Goal: Transaction & Acquisition: Download file/media

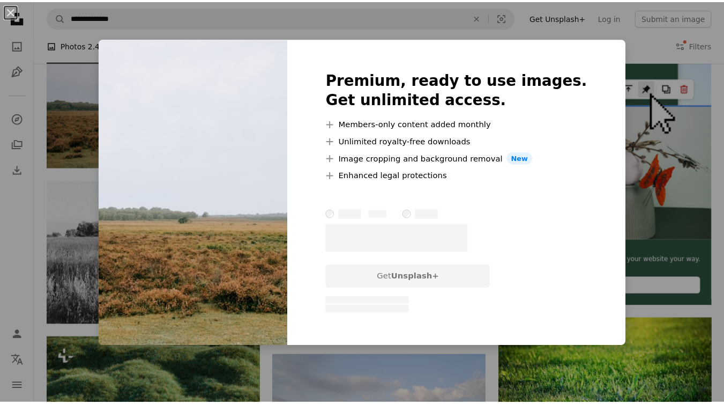
scroll to position [243, 0]
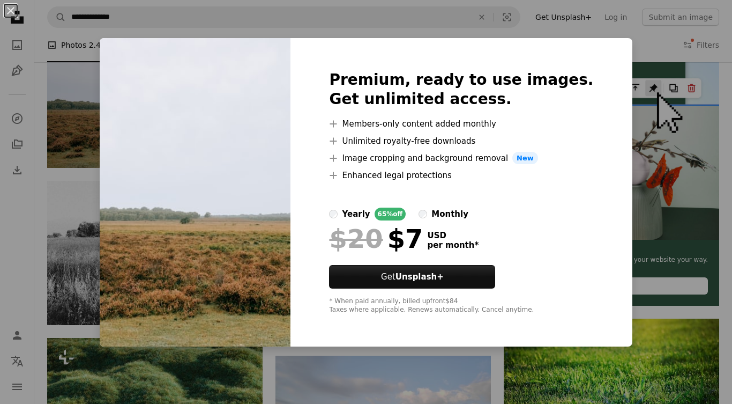
click at [642, 46] on div "An X shape Premium, ready to use images. Get unlimited access. A plus sign Memb…" at bounding box center [366, 202] width 732 height 404
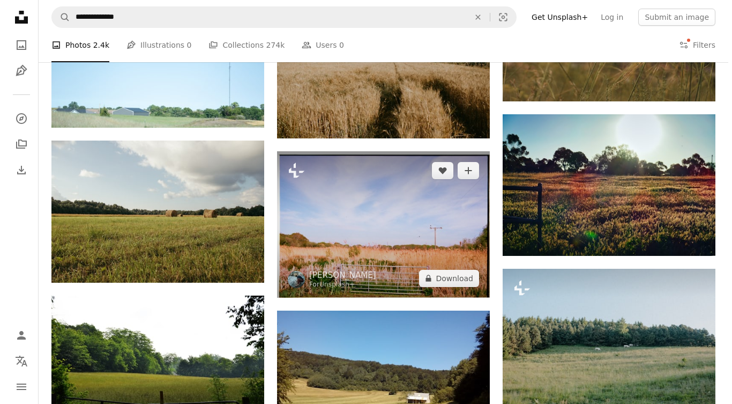
scroll to position [1205, 0]
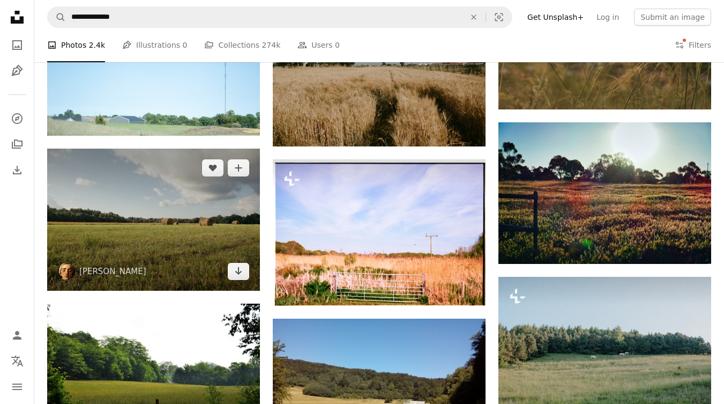
click at [162, 240] on img at bounding box center [153, 219] width 213 height 142
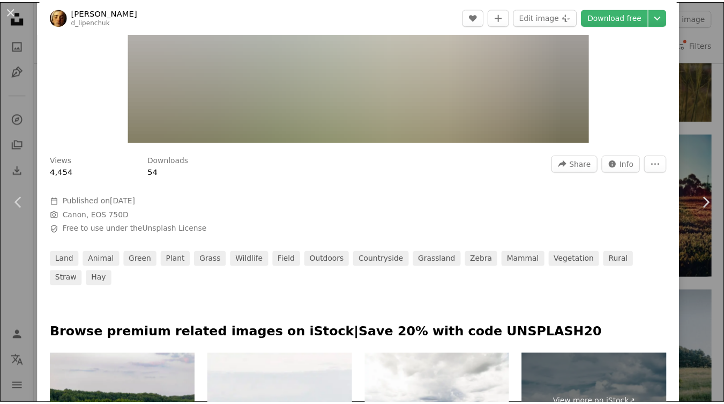
scroll to position [219, 0]
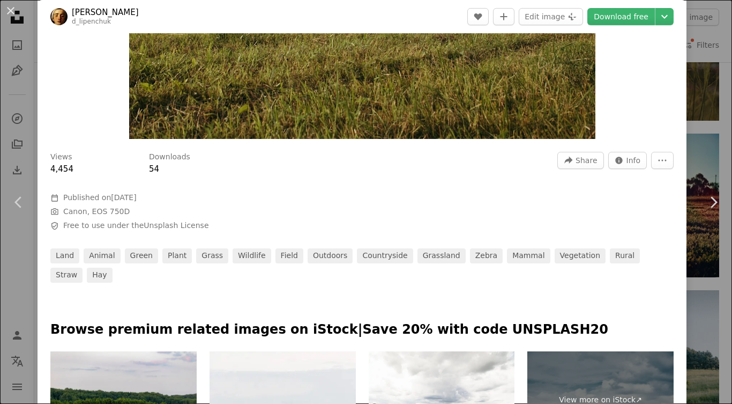
click at [691, 109] on div "An X shape Chevron left Chevron right [PERSON_NAME] d_lipenchuk A heart A plus …" at bounding box center [366, 202] width 732 height 404
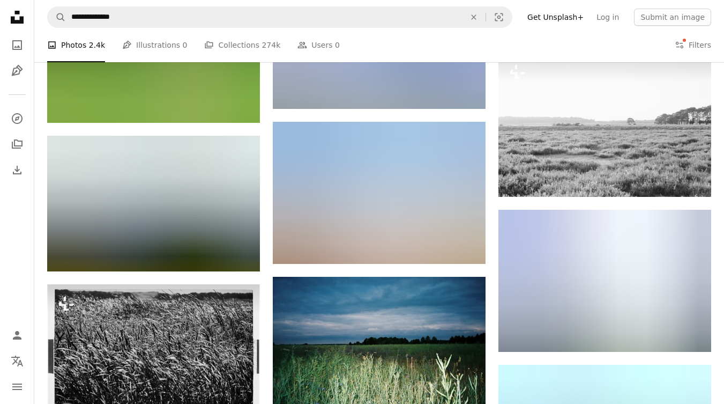
scroll to position [3081, 0]
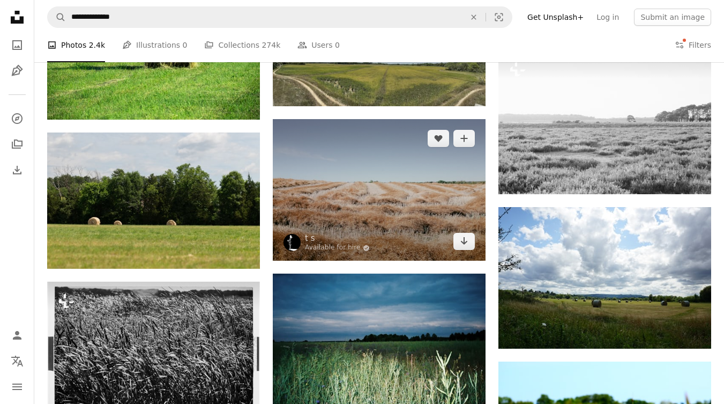
click at [382, 209] on img at bounding box center [379, 190] width 213 height 142
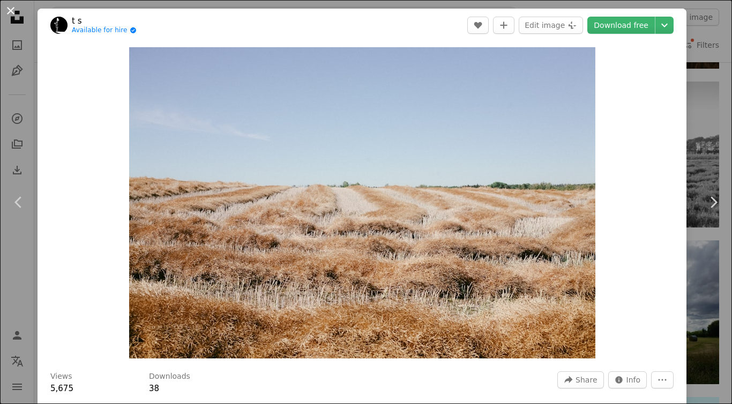
click at [14, 12] on button "An X shape" at bounding box center [10, 10] width 13 height 13
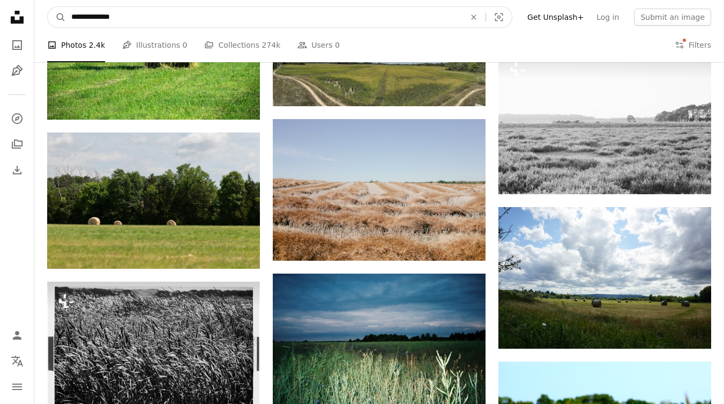
click at [180, 19] on input "**********" at bounding box center [264, 17] width 396 height 20
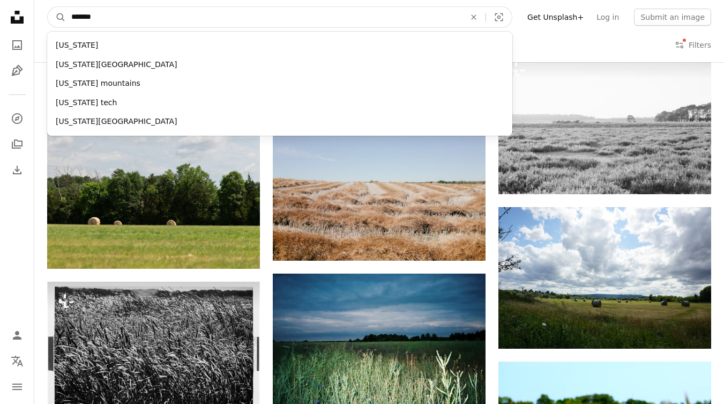
type input "********"
click button "A magnifying glass" at bounding box center [57, 17] width 18 height 20
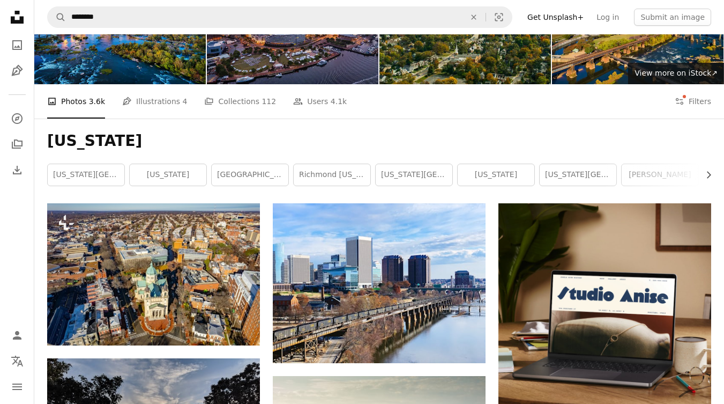
scroll to position [64, 0]
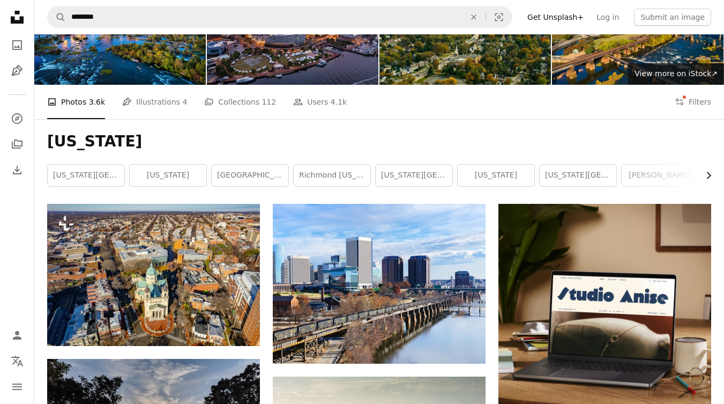
click at [710, 175] on icon "button" at bounding box center [709, 175] width 4 height 7
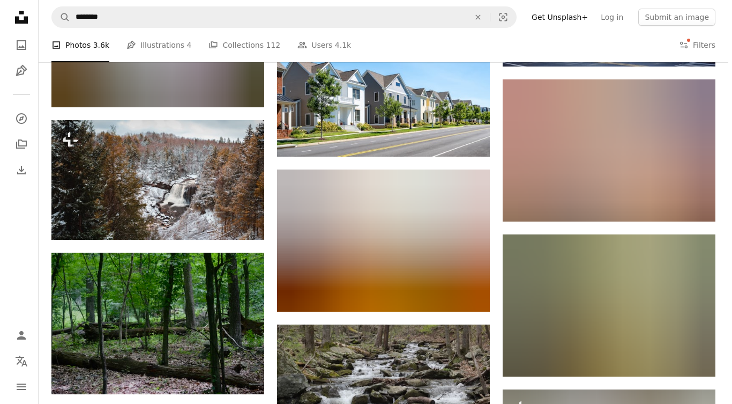
scroll to position [1894, 0]
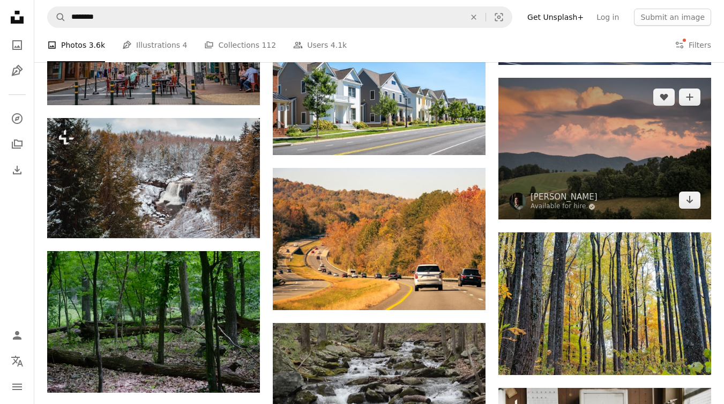
click at [594, 142] on img at bounding box center [605, 149] width 213 height 142
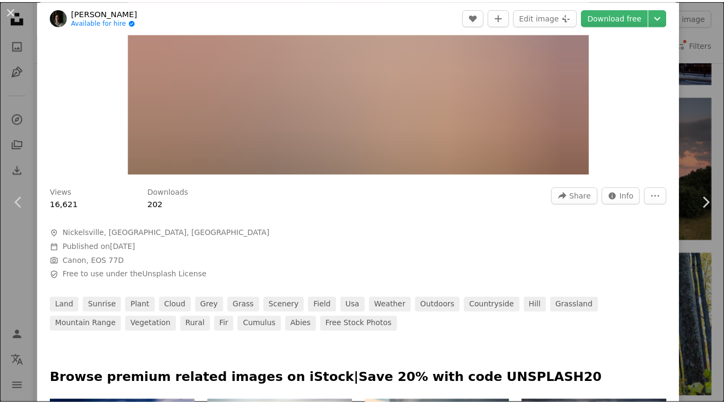
scroll to position [185, 0]
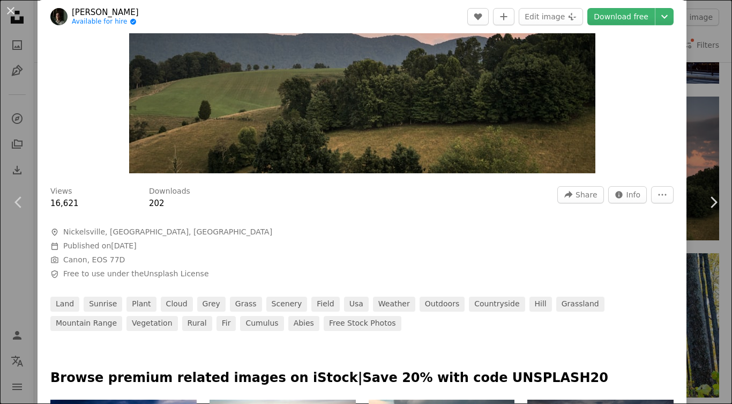
click at [683, 87] on div "An X shape Chevron left Chevron right [PERSON_NAME] Available for hire A checkm…" at bounding box center [366, 202] width 732 height 404
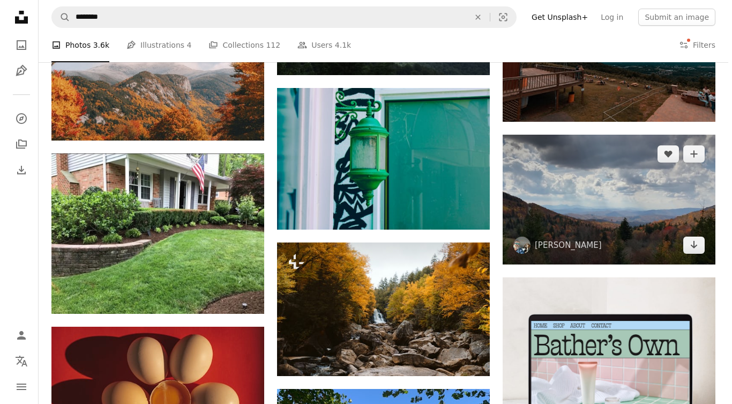
scroll to position [2436, 0]
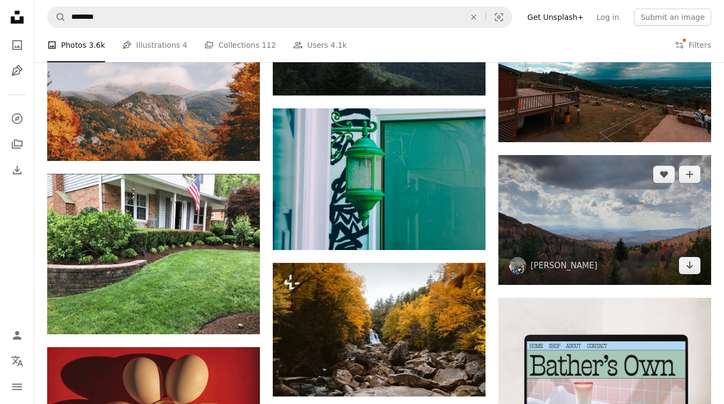
click at [561, 220] on img at bounding box center [605, 219] width 213 height 129
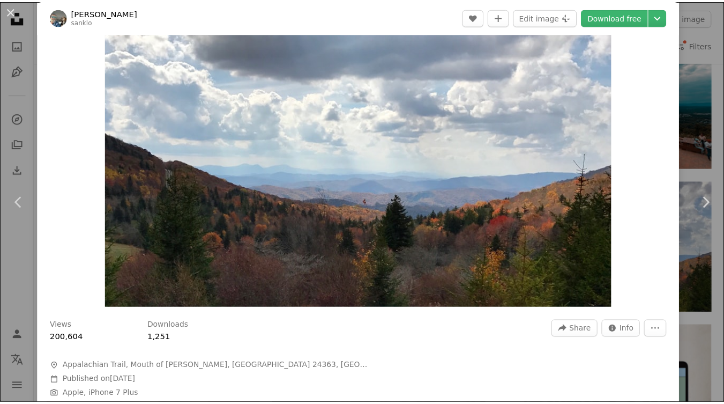
scroll to position [59, 0]
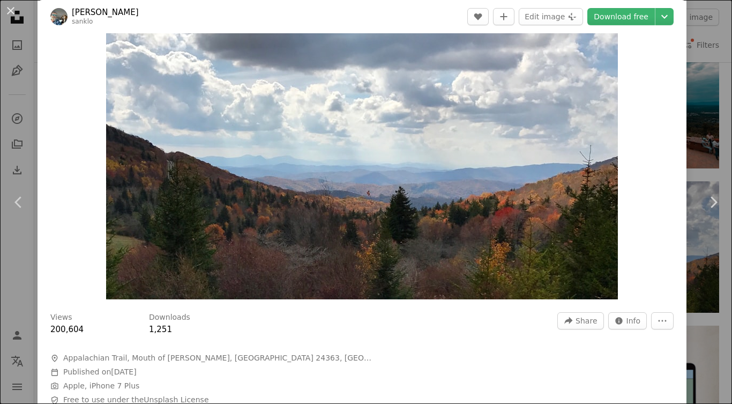
click at [699, 92] on div "An X shape Chevron left Chevron right [PERSON_NAME] sanklo A heart A plus sign …" at bounding box center [366, 202] width 732 height 404
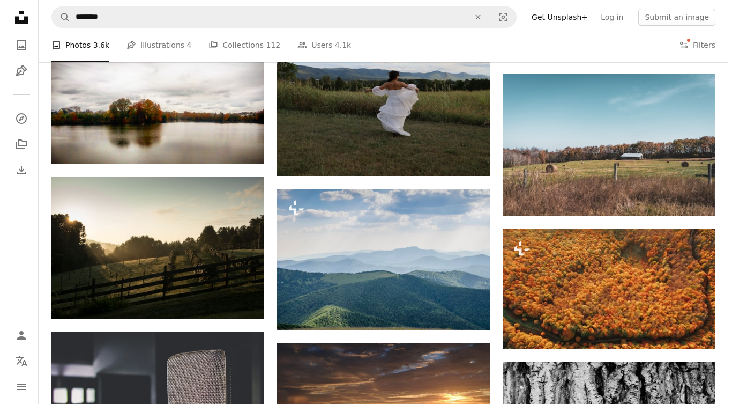
scroll to position [4557, 0]
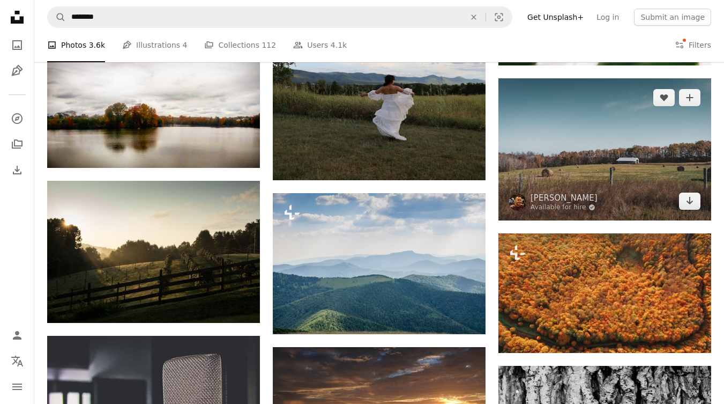
click at [593, 139] on img at bounding box center [605, 149] width 213 height 142
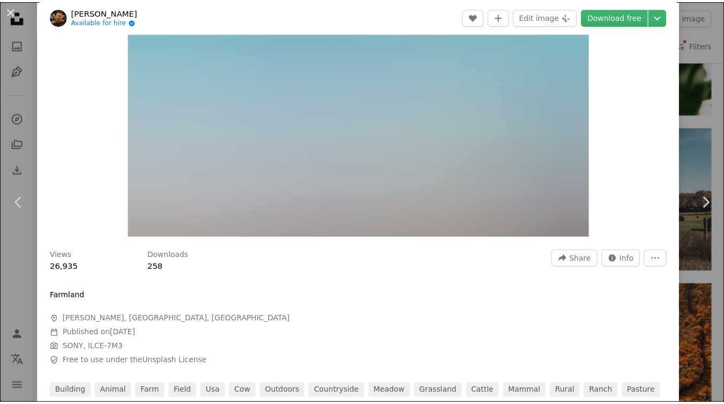
scroll to position [122, 0]
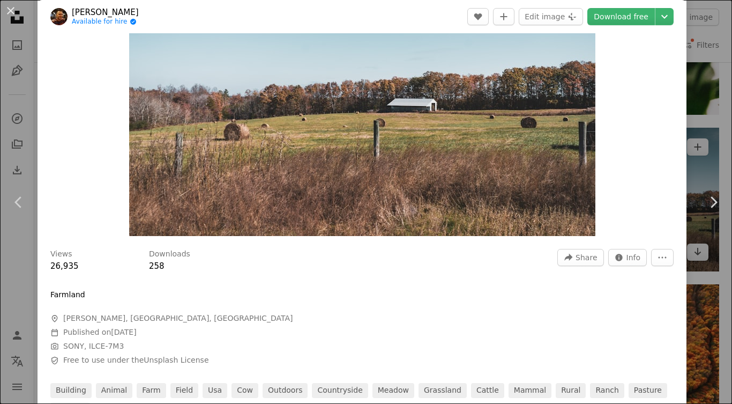
click at [693, 118] on div "An X shape Chevron left Chevron right [PERSON_NAME] Available for hire A checkm…" at bounding box center [366, 202] width 732 height 404
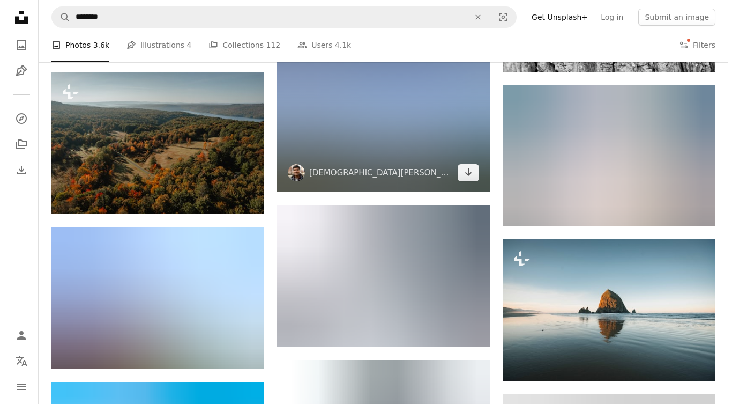
scroll to position [4994, 0]
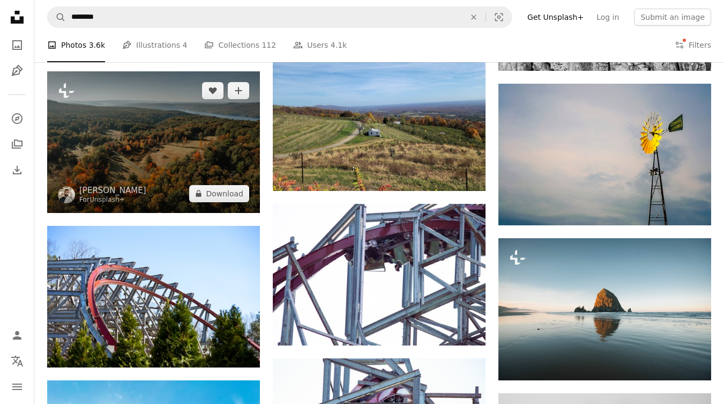
click at [134, 178] on img at bounding box center [153, 142] width 213 height 142
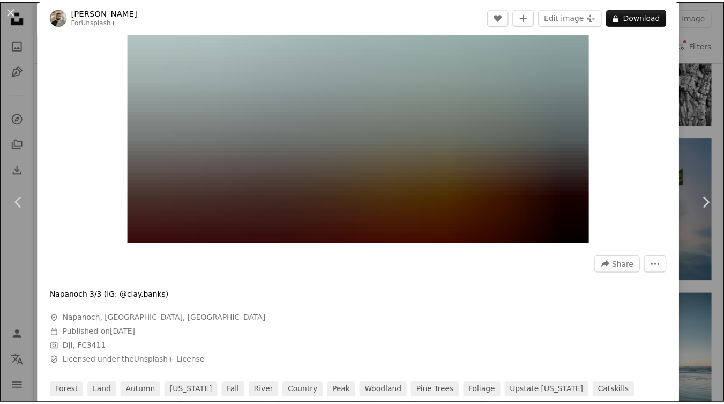
scroll to position [117, 0]
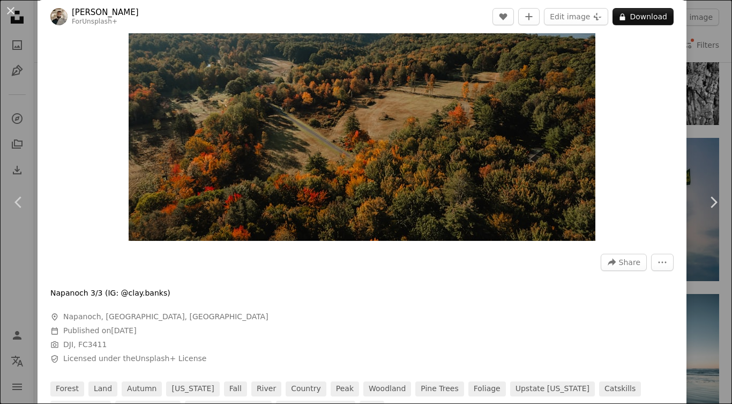
click at [696, 54] on div "An X shape Chevron left Chevron right [PERSON_NAME] For Unsplash+ A heart A plu…" at bounding box center [366, 202] width 732 height 404
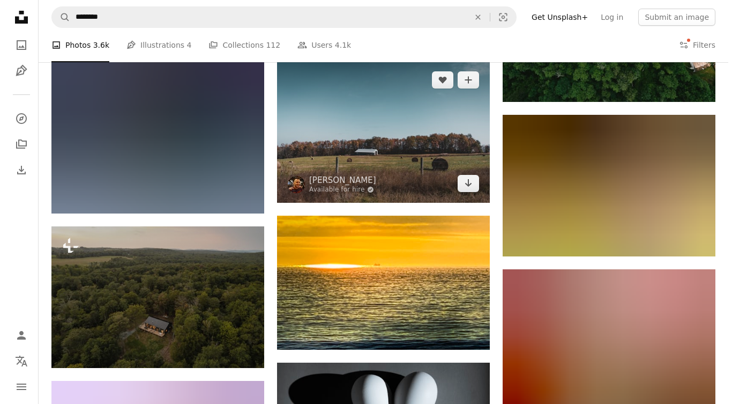
scroll to position [6048, 0]
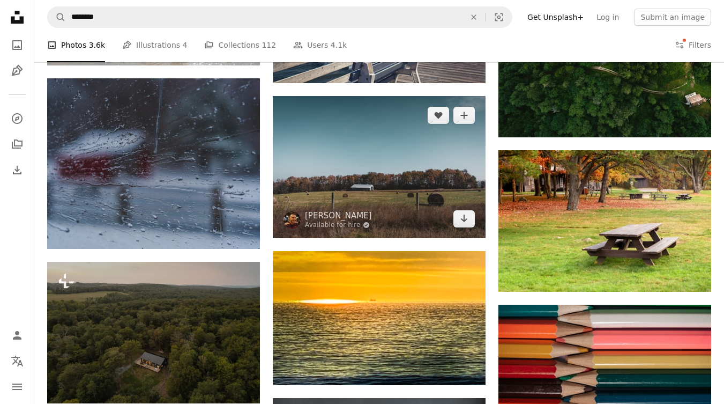
click at [418, 148] on img at bounding box center [379, 167] width 213 height 142
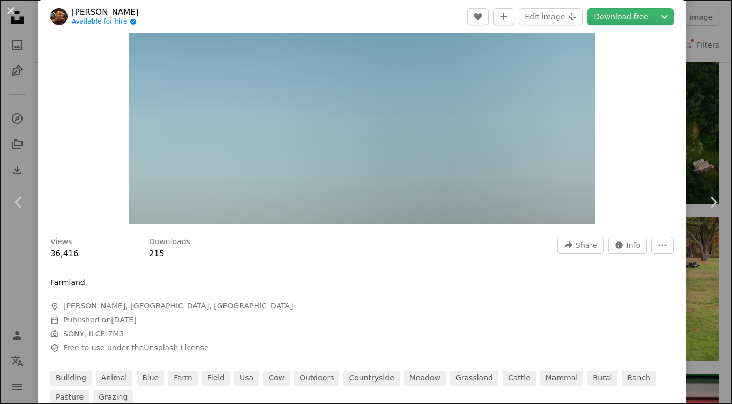
scroll to position [78, 0]
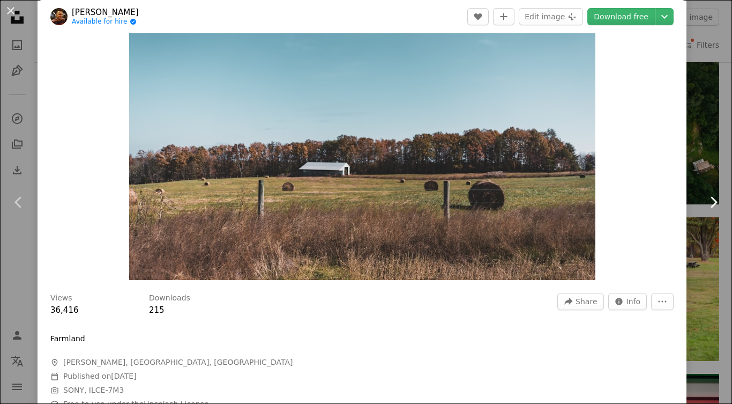
click at [695, 180] on link "Chevron right" at bounding box center [714, 202] width 38 height 103
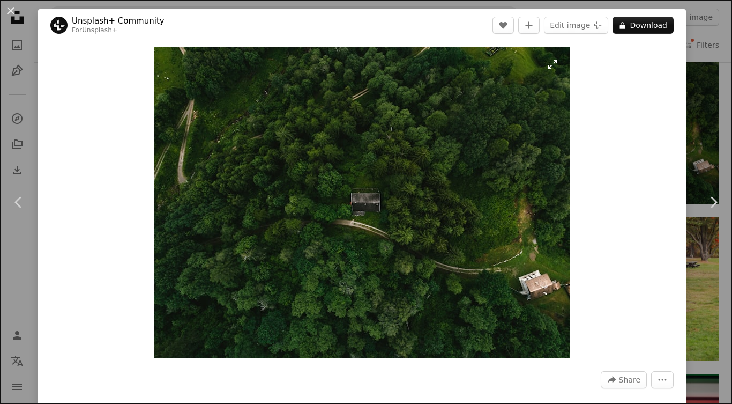
scroll to position [5, 0]
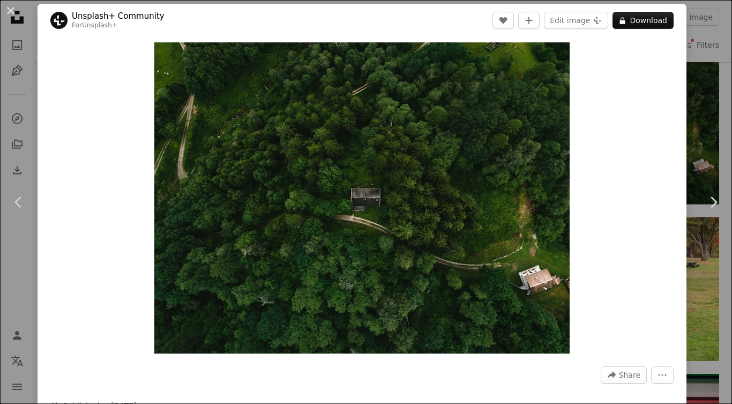
click at [680, 84] on div "An X shape Chevron left Chevron right Unsplash+ Community For Unsplash+ A heart…" at bounding box center [366, 202] width 732 height 404
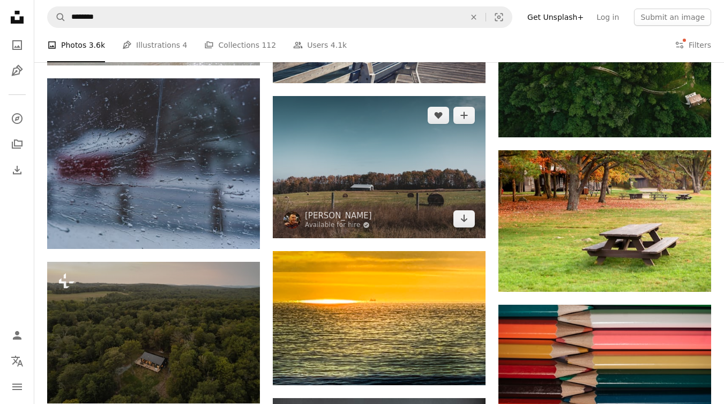
click at [375, 200] on img at bounding box center [379, 167] width 213 height 142
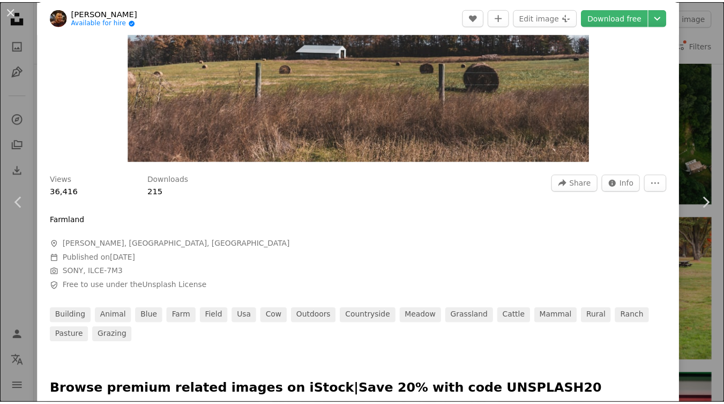
scroll to position [198, 0]
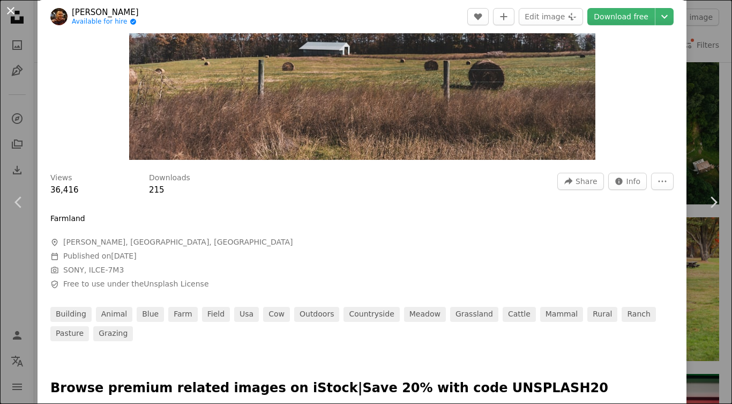
click at [7, 10] on button "An X shape" at bounding box center [10, 10] width 13 height 13
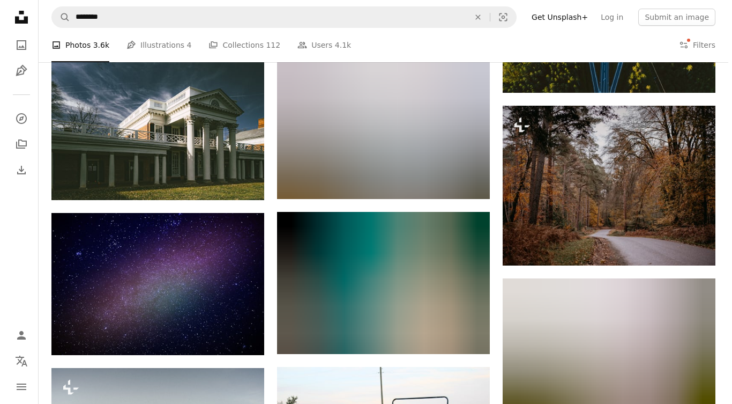
scroll to position [7218, 0]
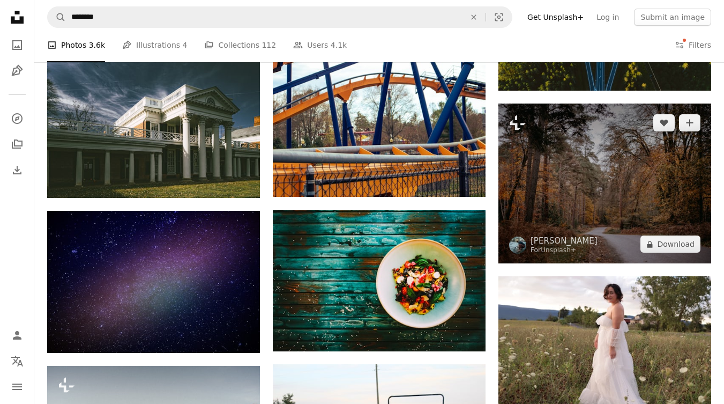
click at [598, 207] on img at bounding box center [605, 183] width 213 height 160
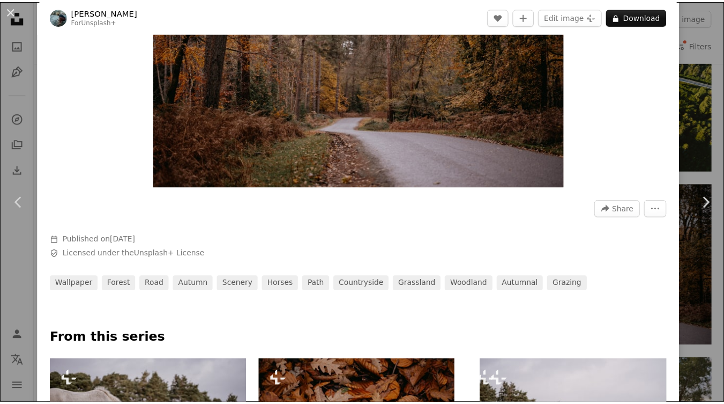
scroll to position [174, 0]
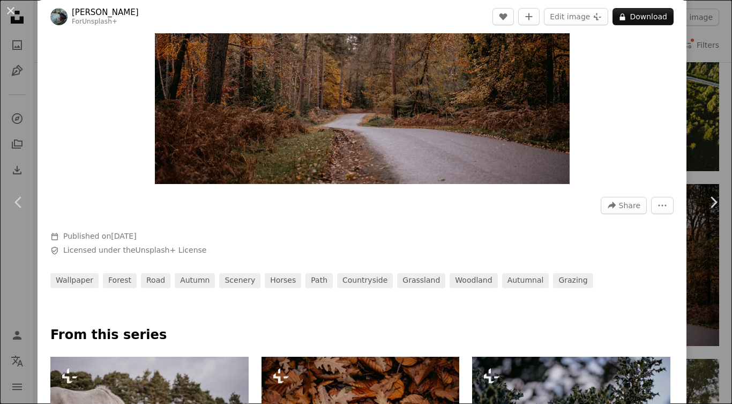
click at [19, 125] on div "An X shape Chevron left Chevron right [PERSON_NAME] For Unsplash+ A heart A plu…" at bounding box center [366, 202] width 732 height 404
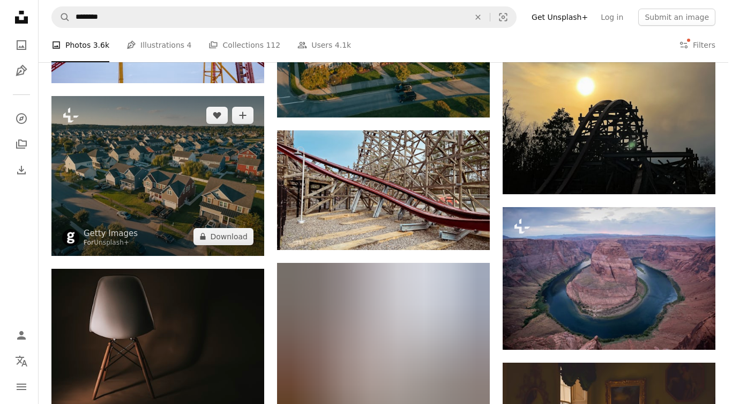
scroll to position [7910, 0]
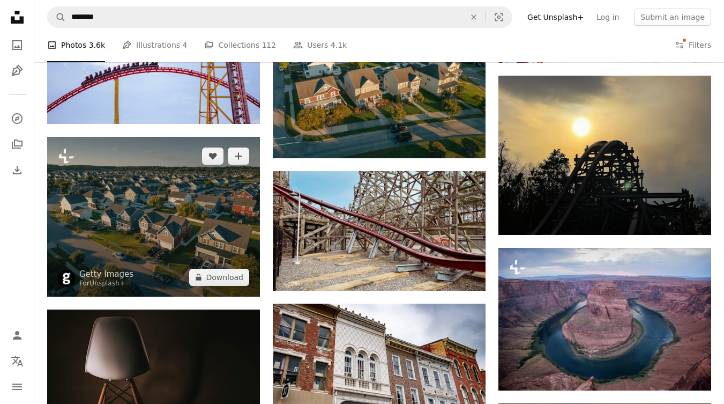
click at [107, 200] on img at bounding box center [153, 217] width 213 height 160
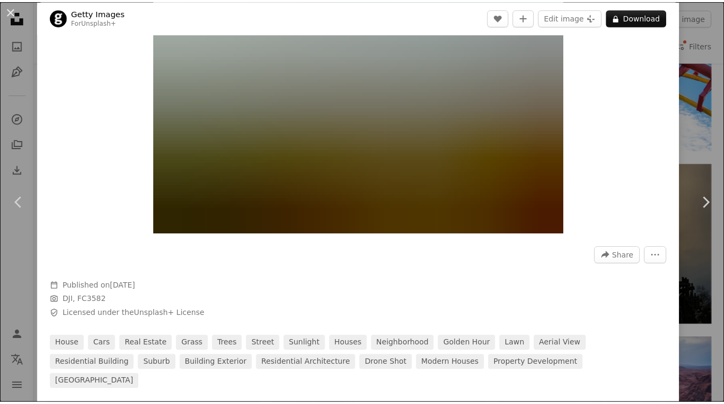
scroll to position [127, 0]
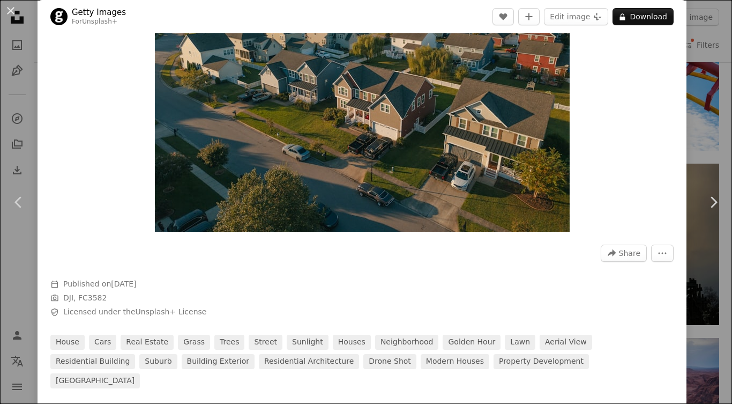
click at [19, 86] on div "An X shape Chevron left Chevron right Getty Images For Unsplash+ A heart A plus…" at bounding box center [366, 202] width 732 height 404
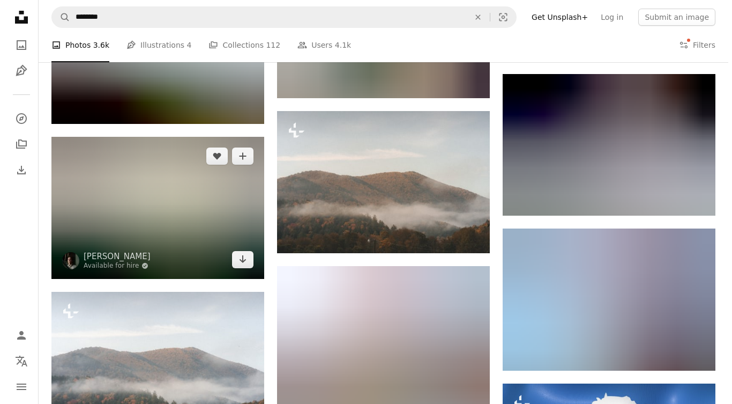
scroll to position [9680, 0]
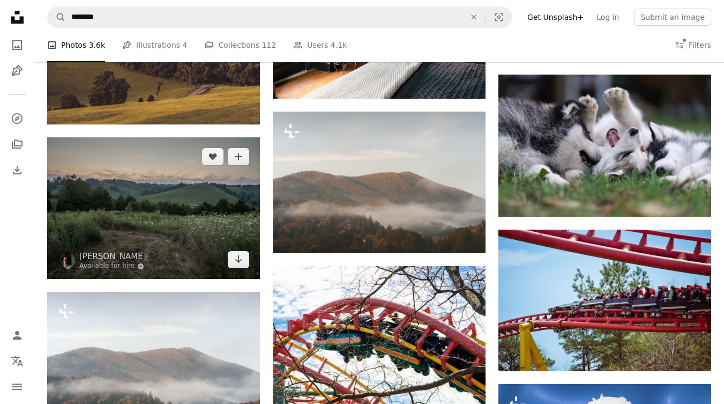
click at [161, 201] on img at bounding box center [153, 208] width 213 height 142
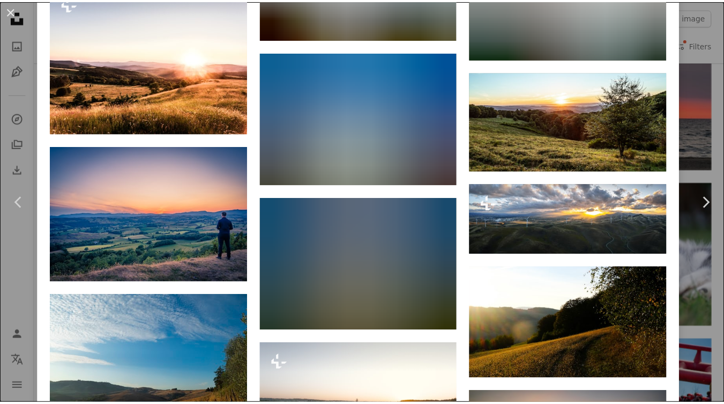
scroll to position [1272, 0]
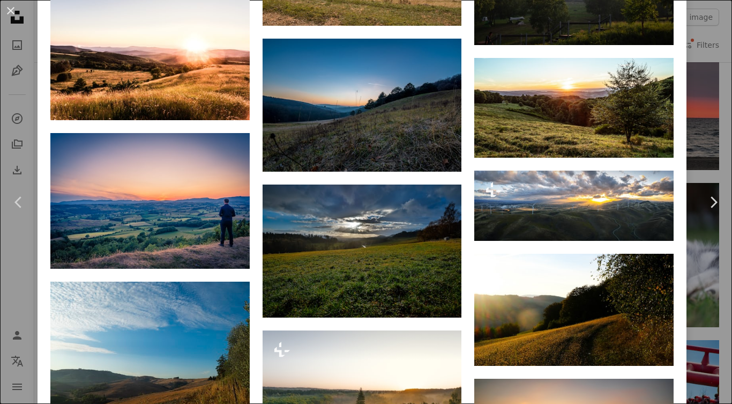
click at [18, 112] on div "An X shape Chevron left Chevron right [PERSON_NAME] Available for hire A checkm…" at bounding box center [366, 202] width 732 height 404
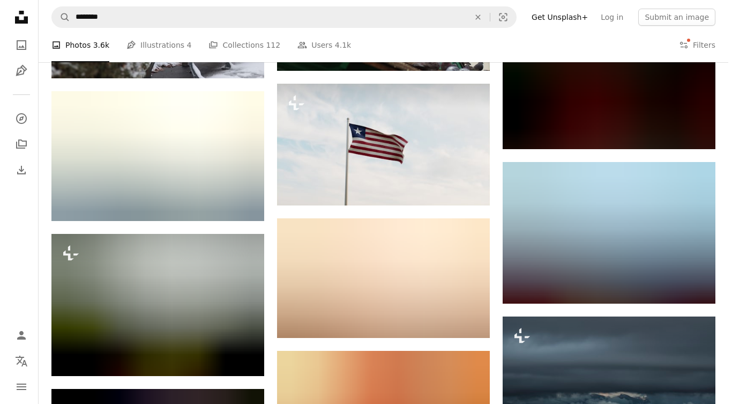
scroll to position [12644, 0]
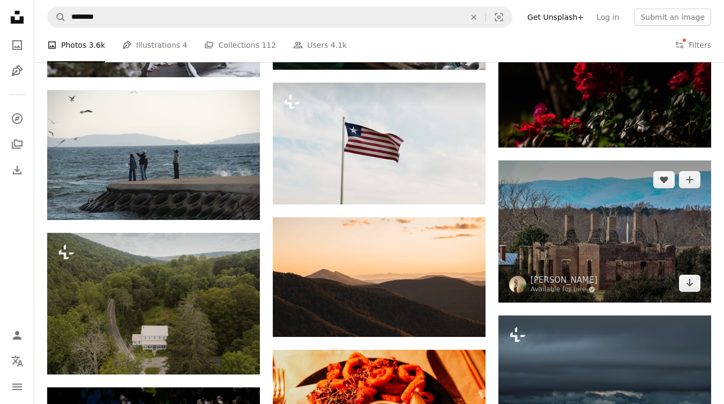
click at [567, 236] on img at bounding box center [605, 231] width 213 height 142
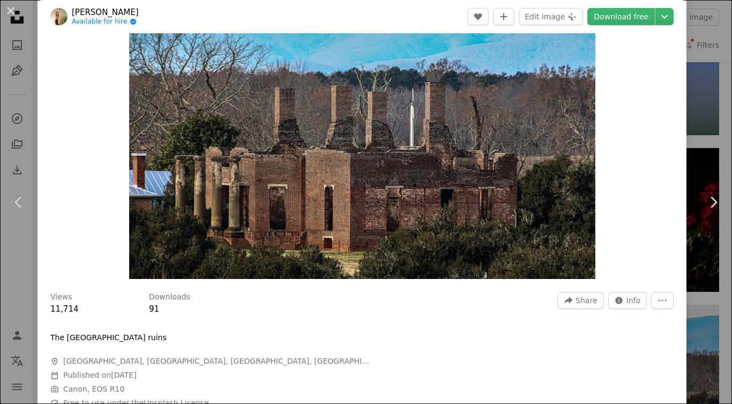
scroll to position [81, 0]
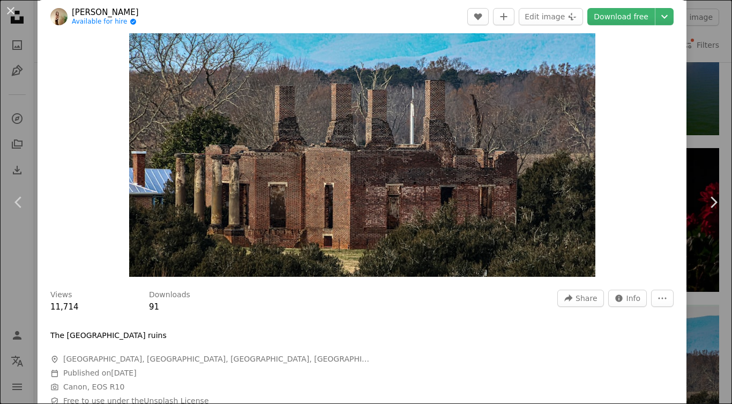
click at [499, 233] on img "Zoom in on this image" at bounding box center [362, 121] width 466 height 311
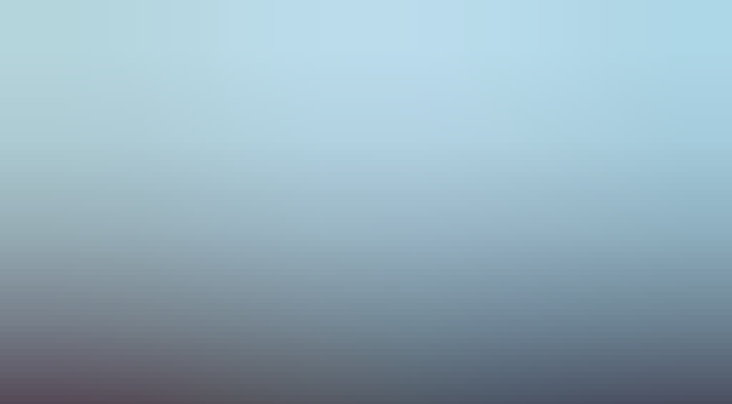
scroll to position [37, 0]
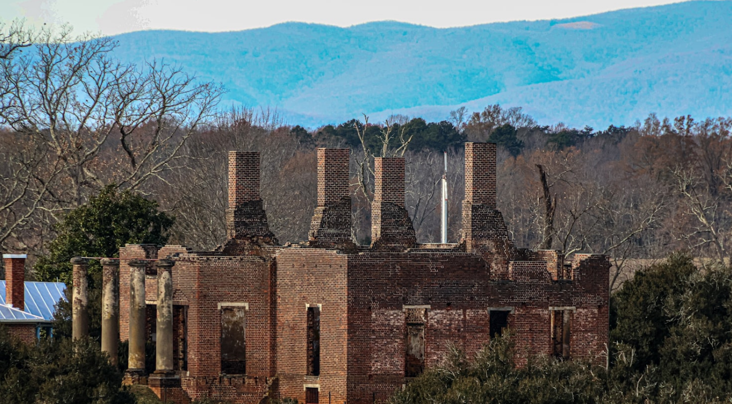
click at [499, 233] on img "Zoom out on this image" at bounding box center [365, 206] width 733 height 489
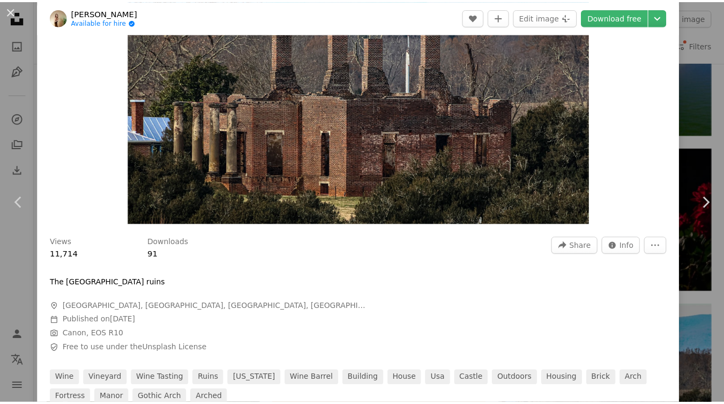
scroll to position [138, 0]
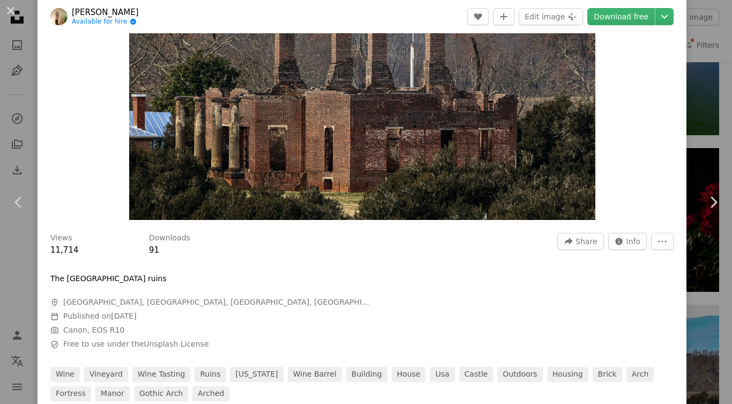
click at [17, 104] on div "An X shape Chevron left Chevron right [PERSON_NAME] Available for hire A checkm…" at bounding box center [366, 202] width 732 height 404
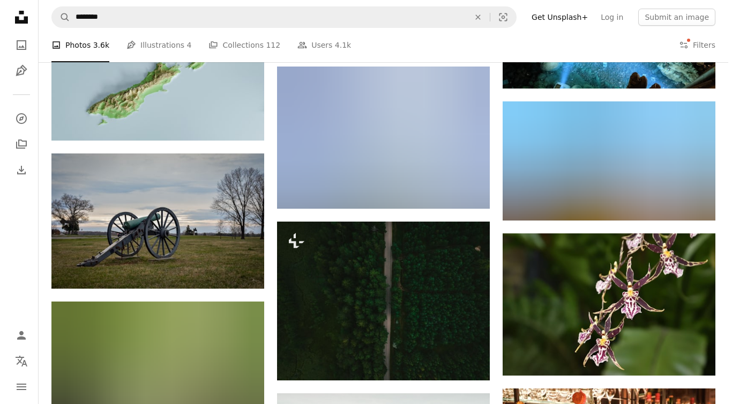
scroll to position [14748, 0]
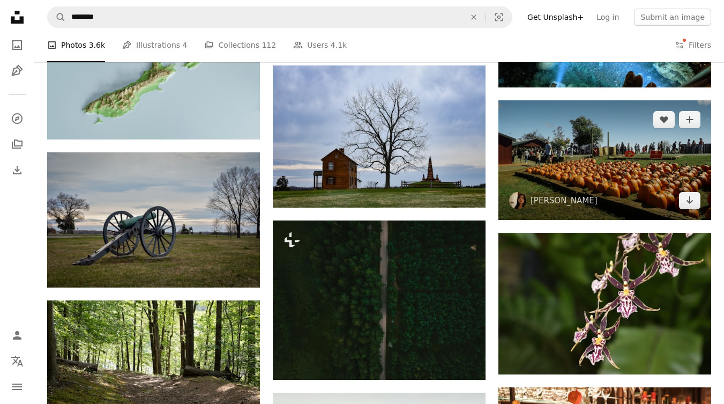
click at [556, 165] on img at bounding box center [605, 160] width 213 height 120
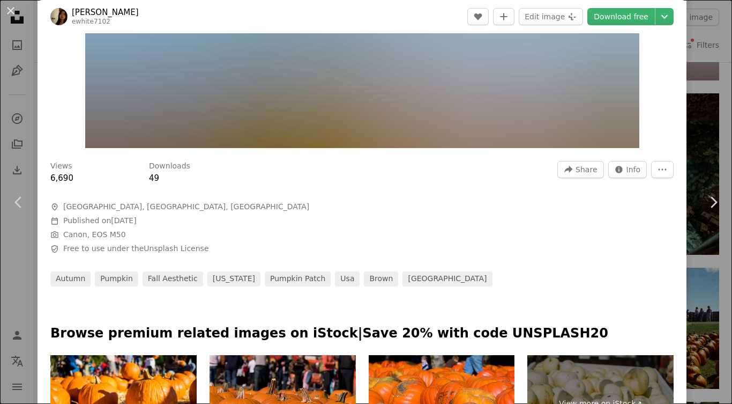
scroll to position [212, 0]
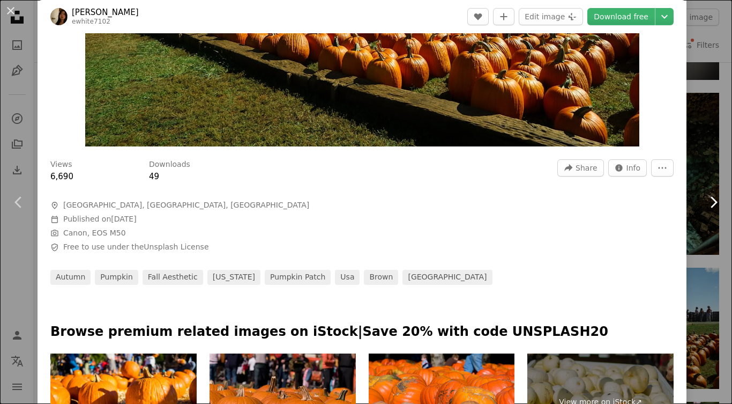
click at [696, 156] on link "Chevron right" at bounding box center [714, 202] width 38 height 103
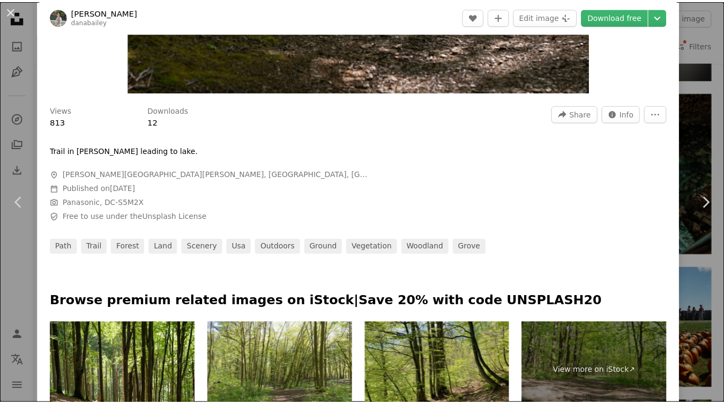
scroll to position [280, 0]
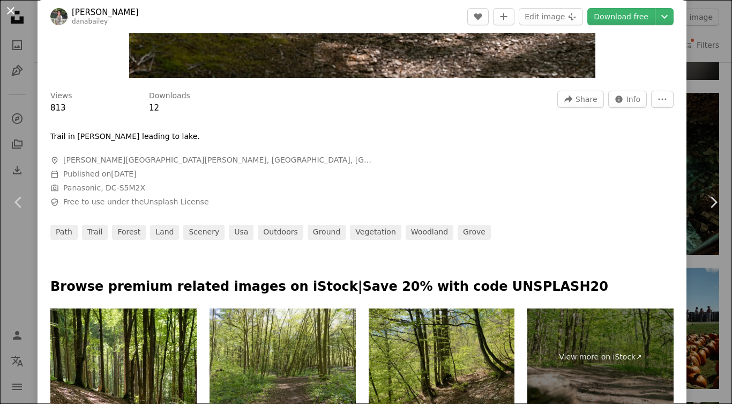
click at [13, 4] on button "An X shape" at bounding box center [10, 10] width 13 height 13
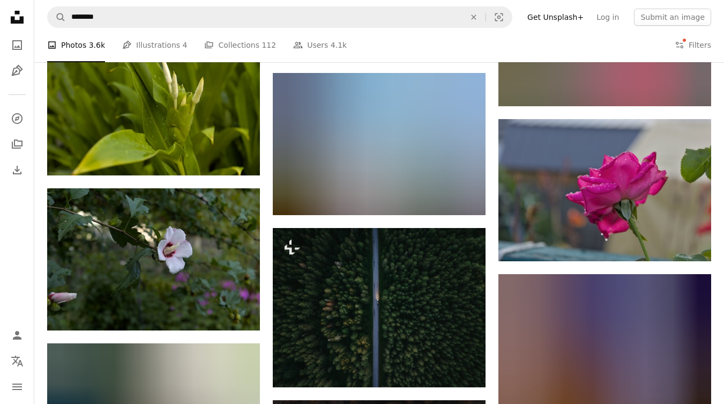
scroll to position [21803, 0]
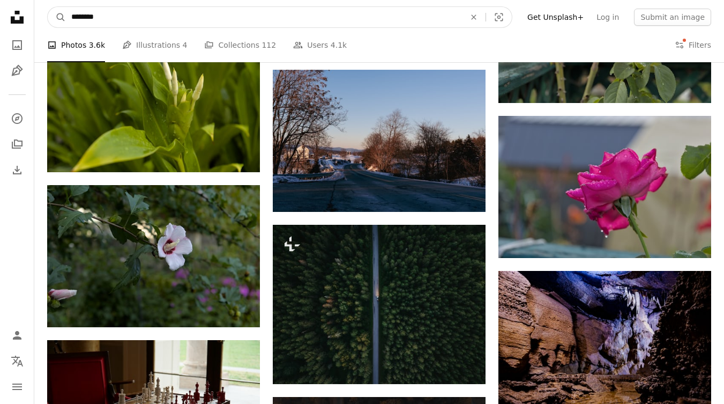
click at [124, 23] on input "********" at bounding box center [264, 17] width 396 height 20
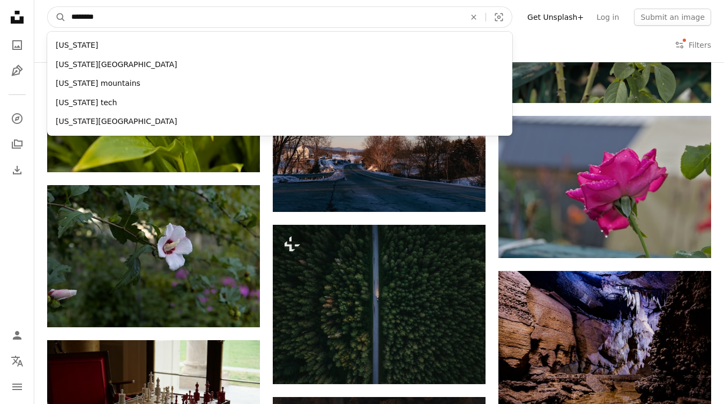
click at [124, 23] on input "********" at bounding box center [264, 17] width 396 height 20
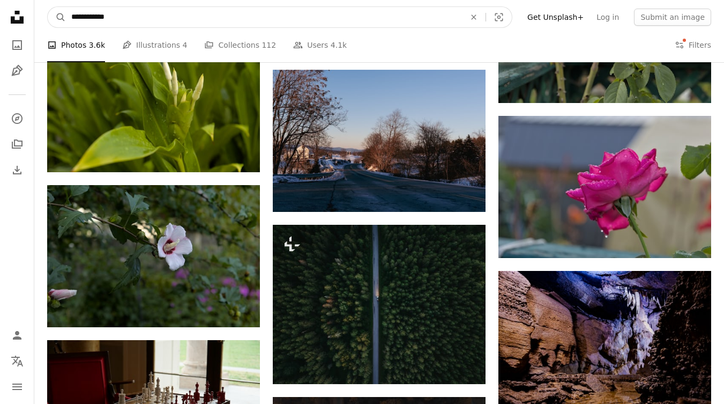
type input "**********"
click button "A magnifying glass" at bounding box center [57, 17] width 18 height 20
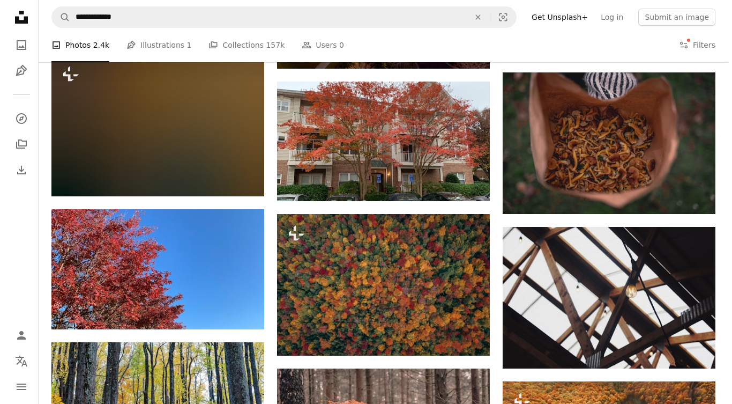
scroll to position [1086, 0]
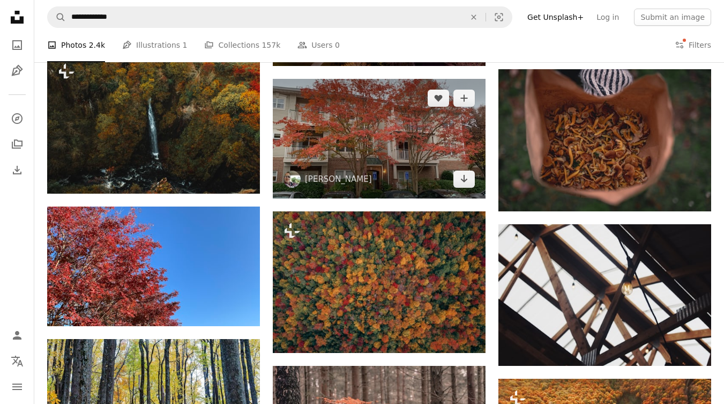
click at [365, 114] on img at bounding box center [379, 139] width 213 height 120
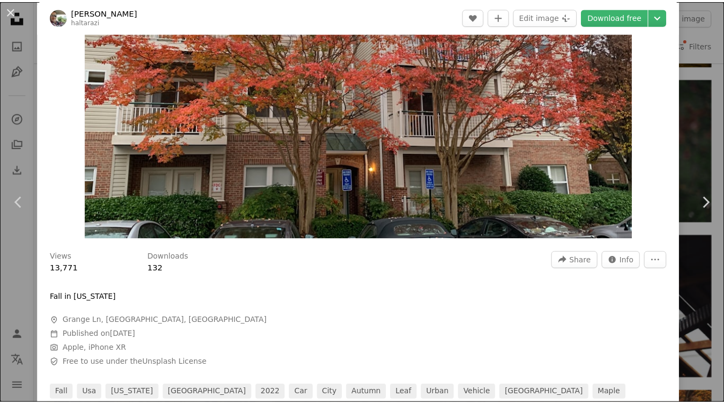
scroll to position [121, 0]
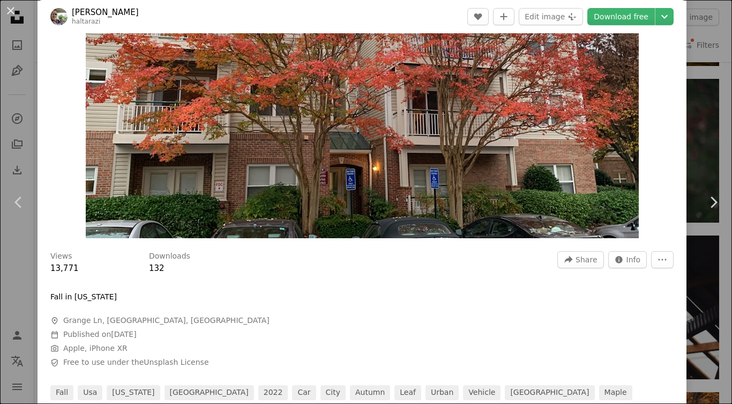
click at [20, 94] on div "An X shape Chevron left Chevron right [PERSON_NAME] haltarazi A heart A plus si…" at bounding box center [366, 202] width 732 height 404
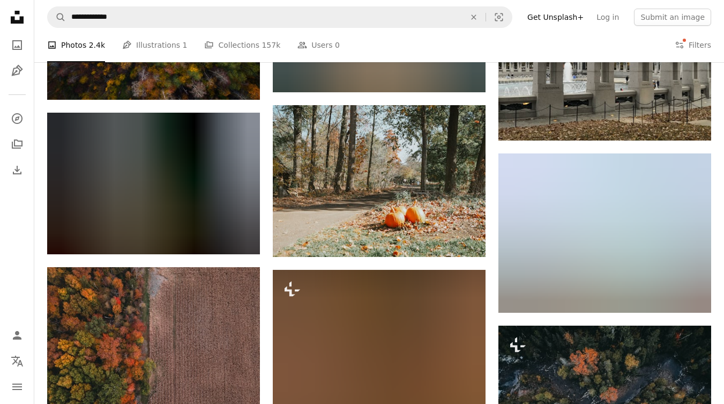
scroll to position [3177, 0]
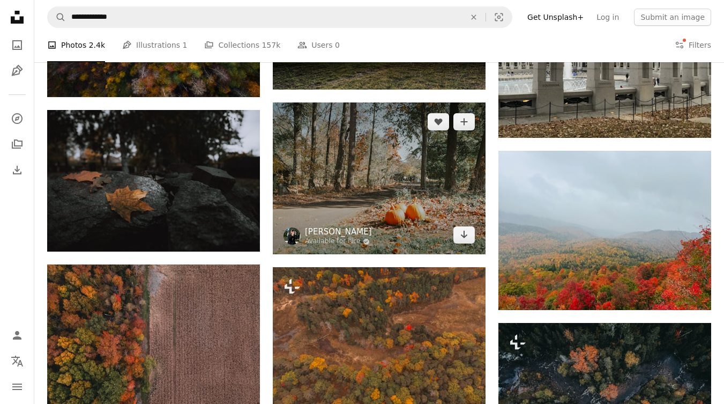
click at [318, 233] on link "[PERSON_NAME]" at bounding box center [338, 231] width 67 height 11
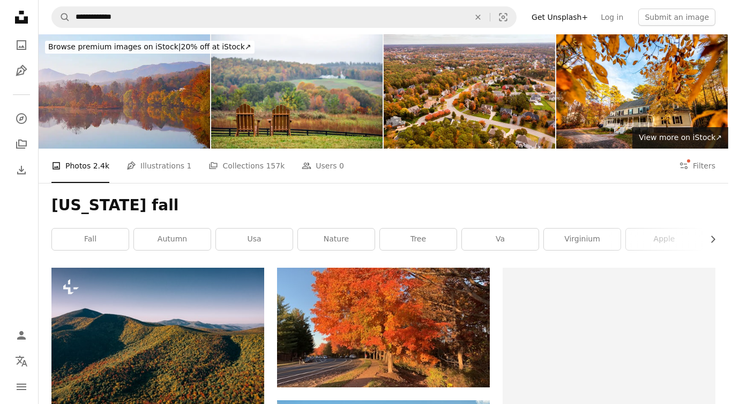
scroll to position [3177, 0]
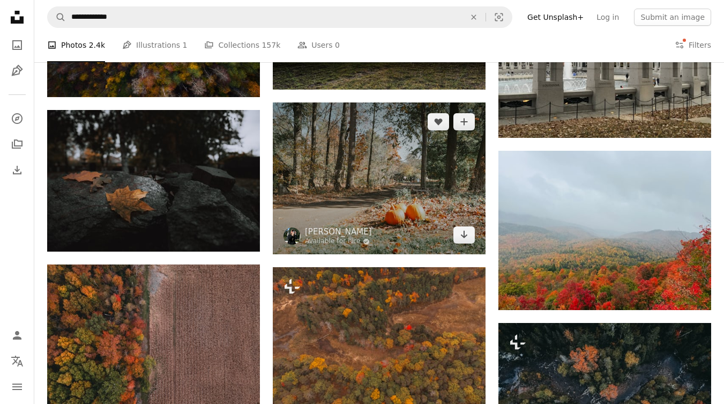
click at [351, 206] on img at bounding box center [379, 178] width 213 height 152
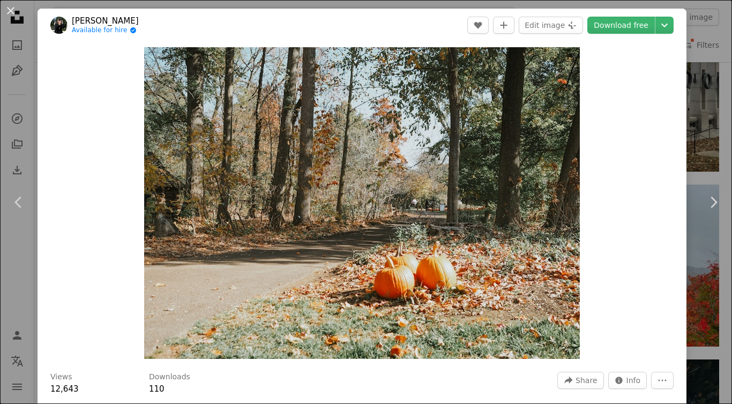
click at [7, 6] on button "An X shape" at bounding box center [10, 10] width 13 height 13
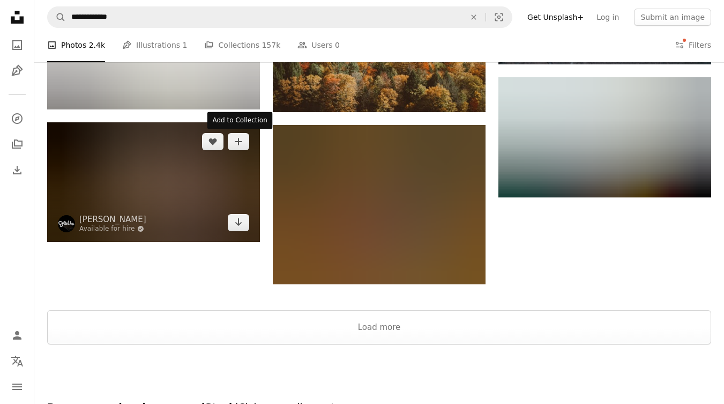
scroll to position [4401, 0]
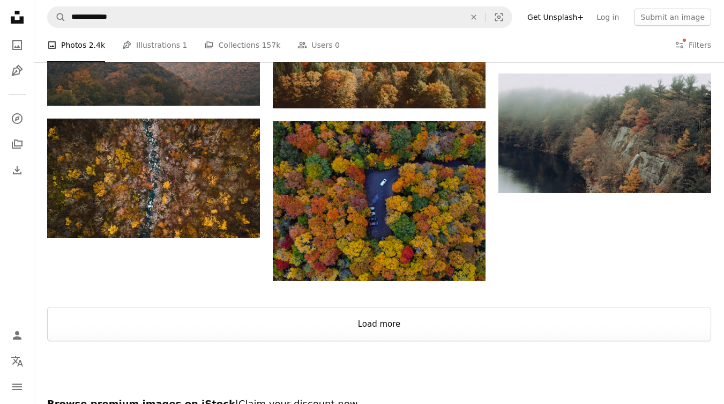
click at [240, 333] on button "Load more" at bounding box center [379, 324] width 664 height 34
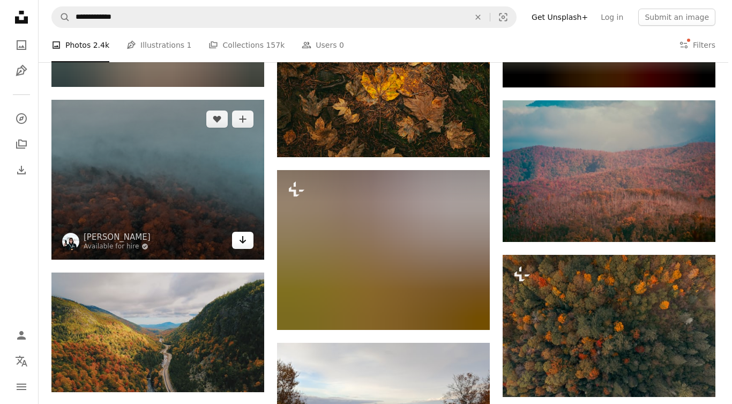
scroll to position [4685, 0]
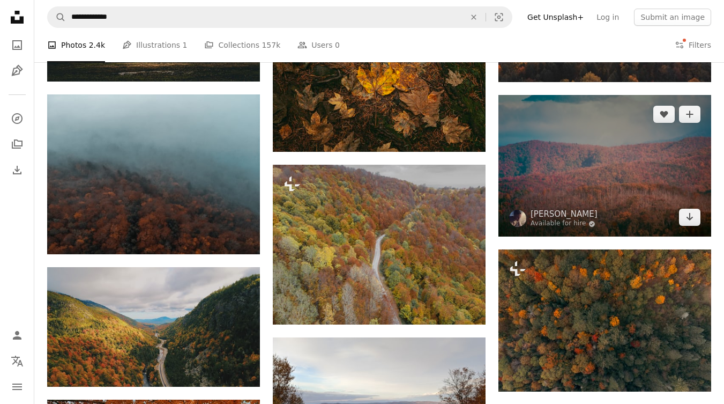
click at [563, 185] on img at bounding box center [605, 166] width 213 height 142
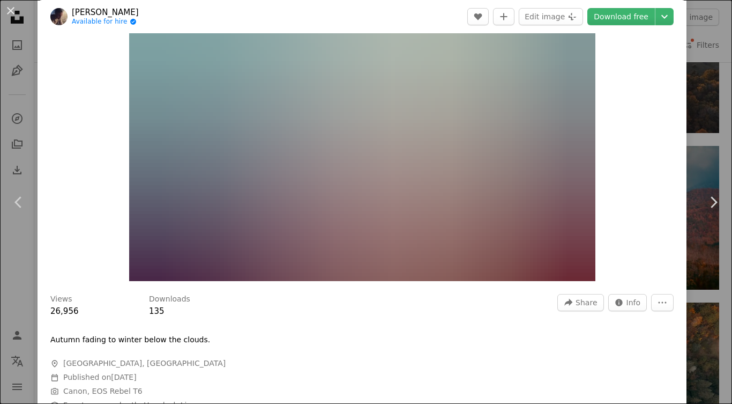
scroll to position [78, 0]
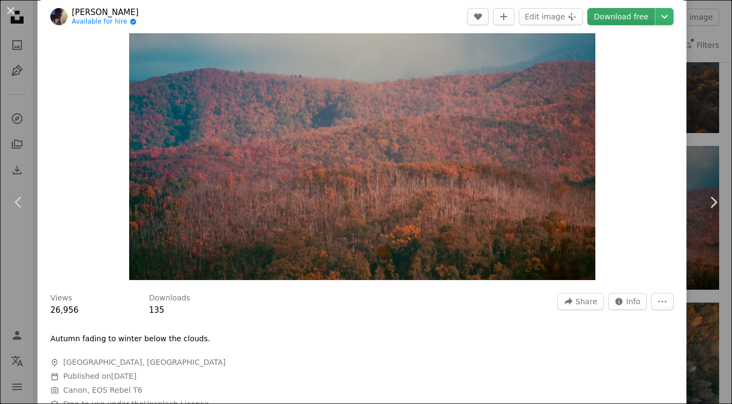
click at [625, 15] on link "Download free" at bounding box center [622, 16] width 68 height 17
